Goal: Task Accomplishment & Management: Complete application form

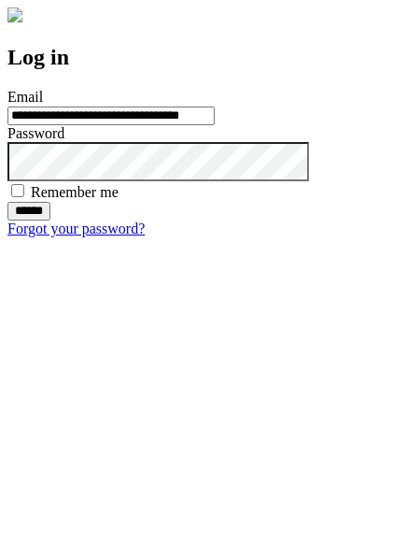
type input "**********"
click at [50, 221] on input "******" at bounding box center [28, 211] width 43 height 19
